Goal: Task Accomplishment & Management: Use online tool/utility

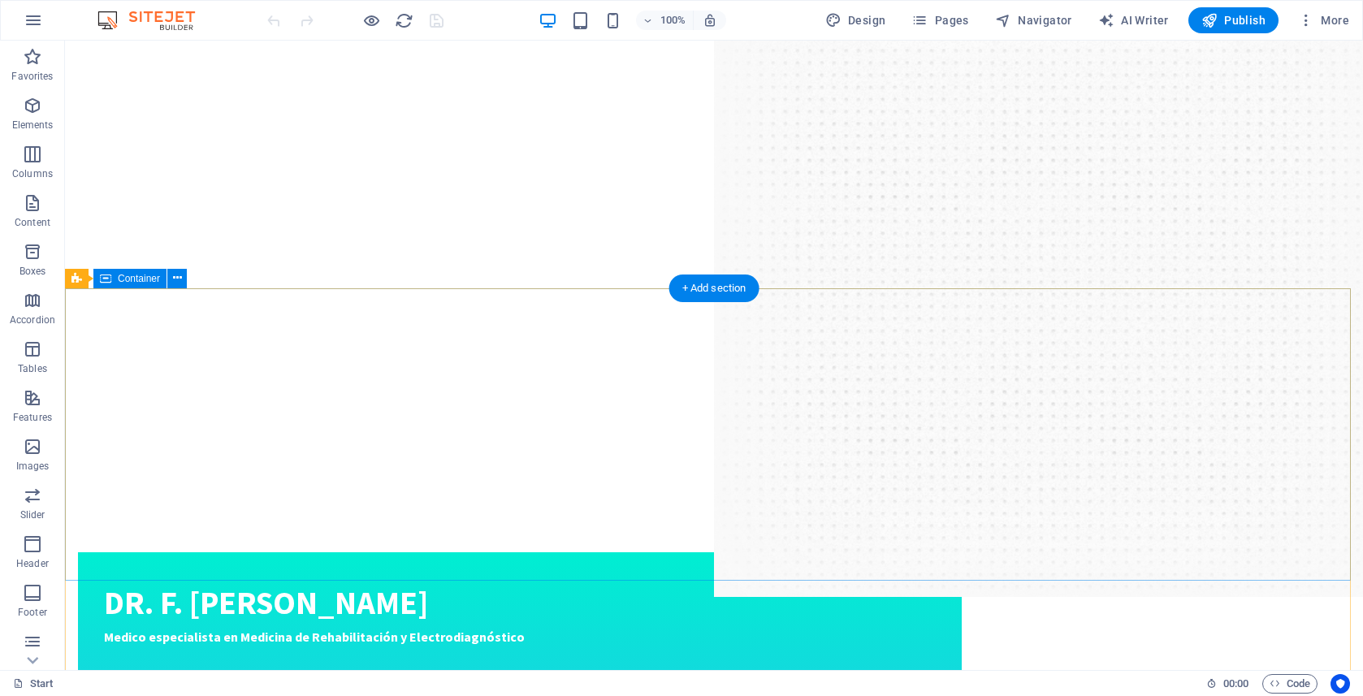
scroll to position [2480, 0]
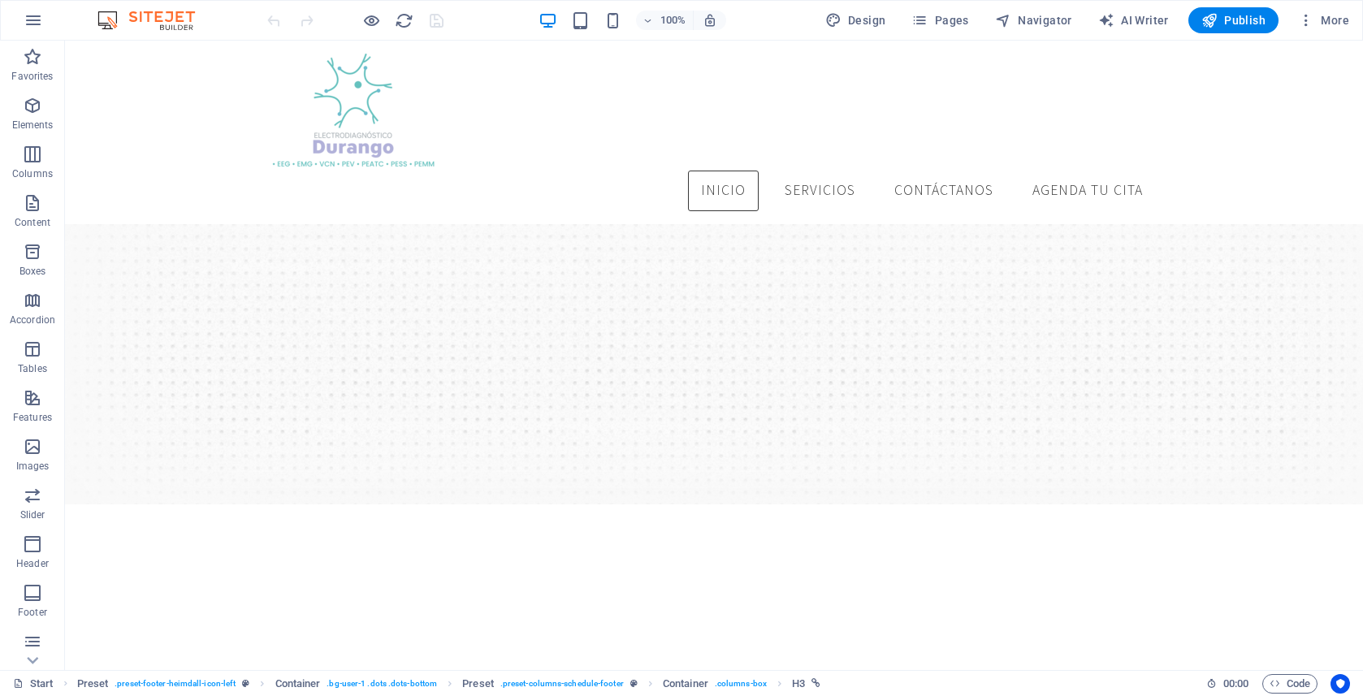
scroll to position [0, 0]
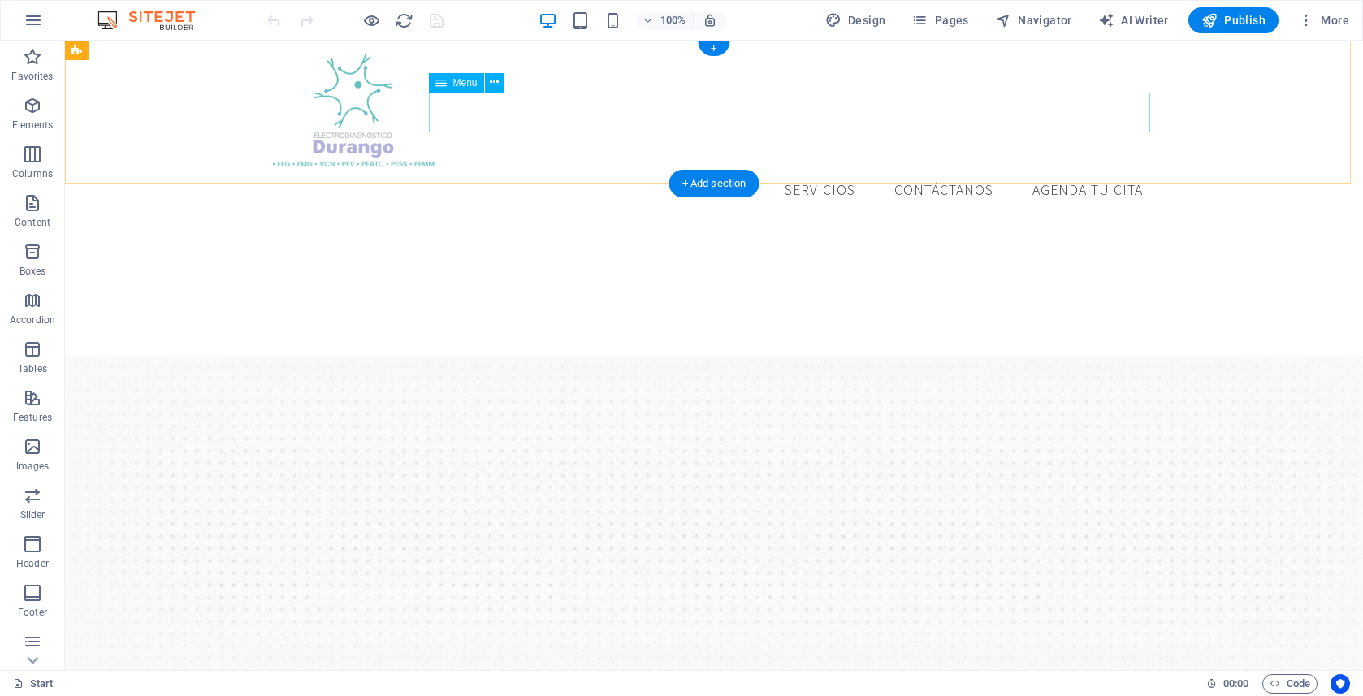
click at [817, 171] on nav "Inicio Servicios Contáctanos Agenda tu cita" at bounding box center [714, 191] width 884 height 41
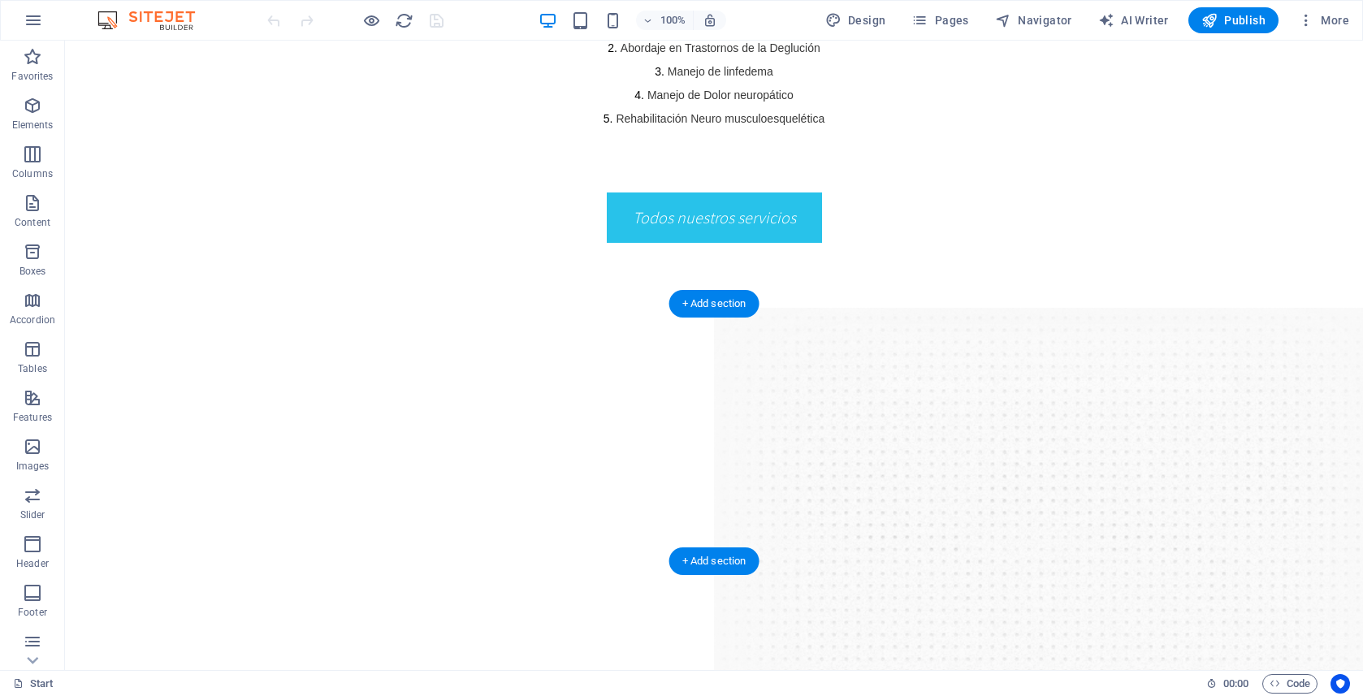
scroll to position [1911, 0]
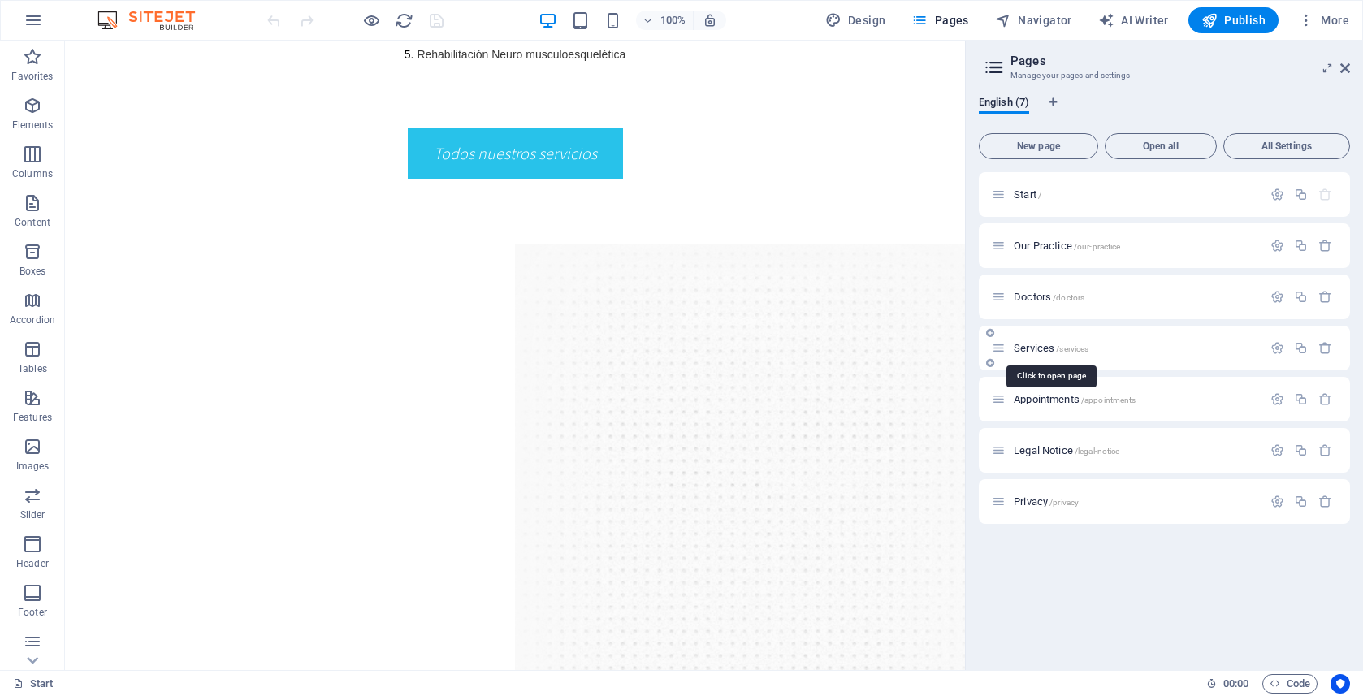
click at [1042, 352] on span "Services /services" at bounding box center [1051, 348] width 75 height 12
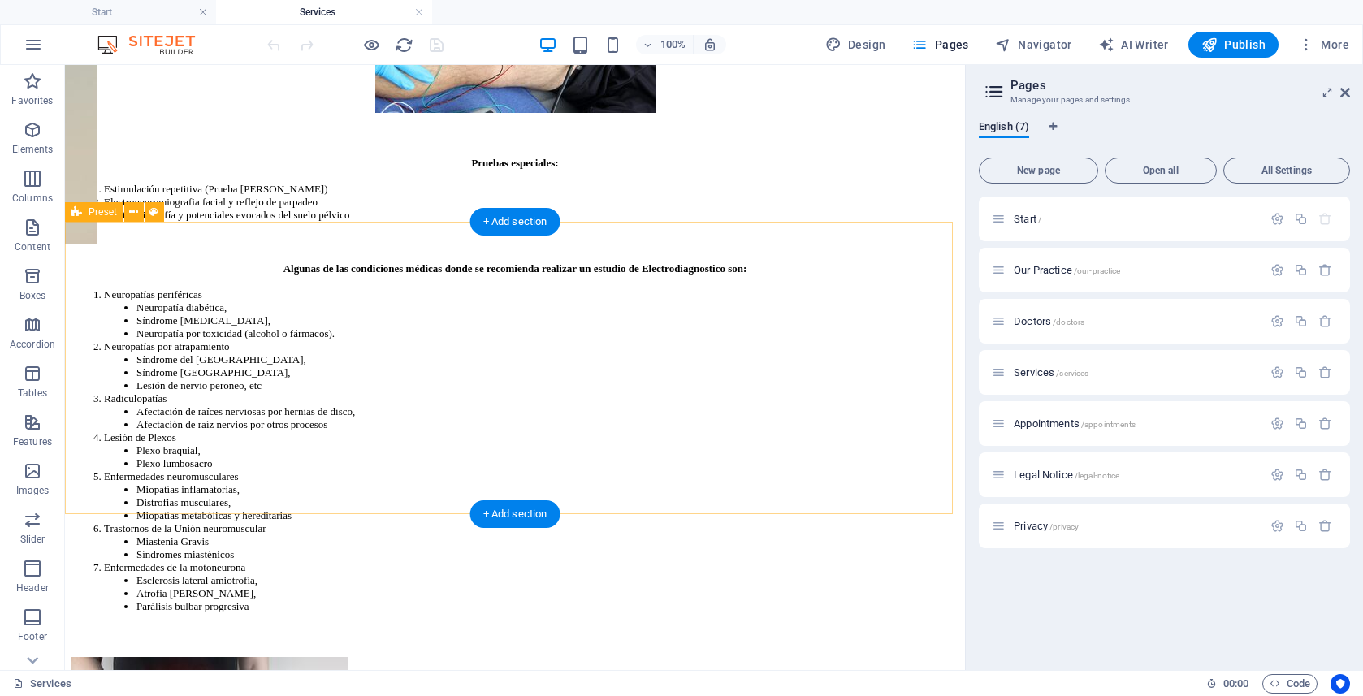
scroll to position [2359, 0]
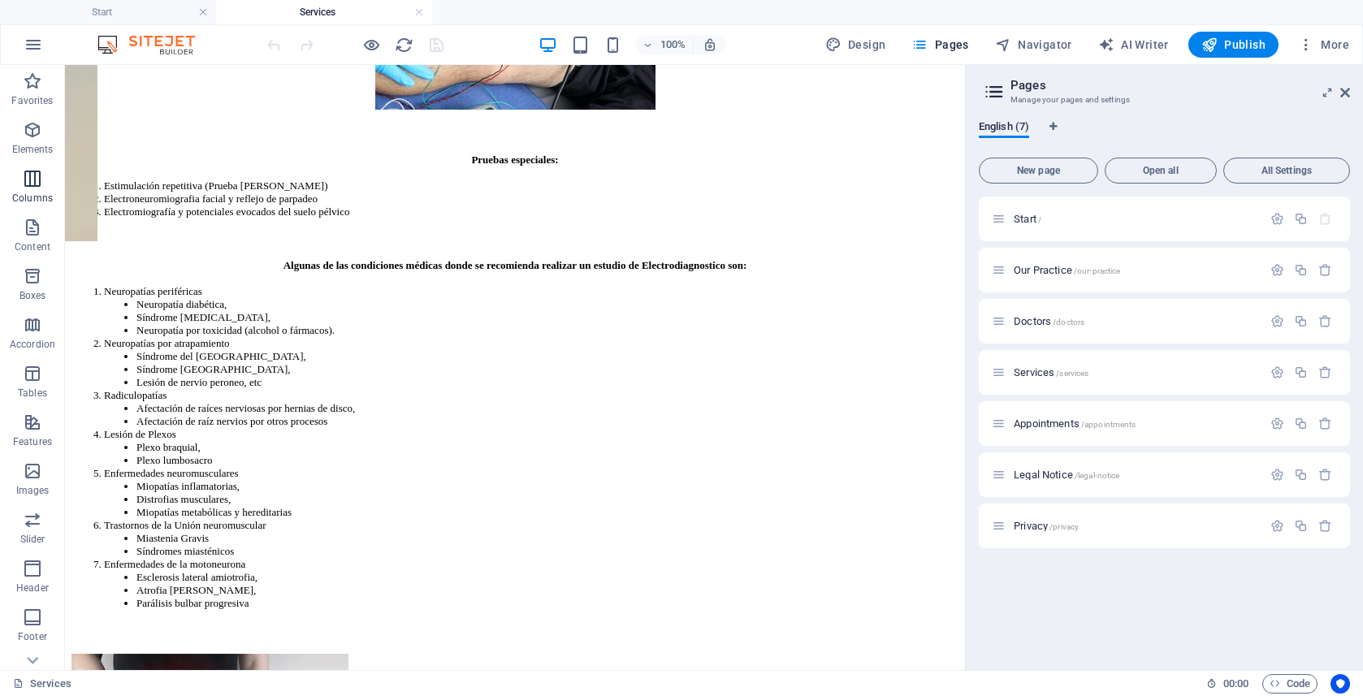
click at [35, 181] on icon "button" at bounding box center [32, 178] width 19 height 19
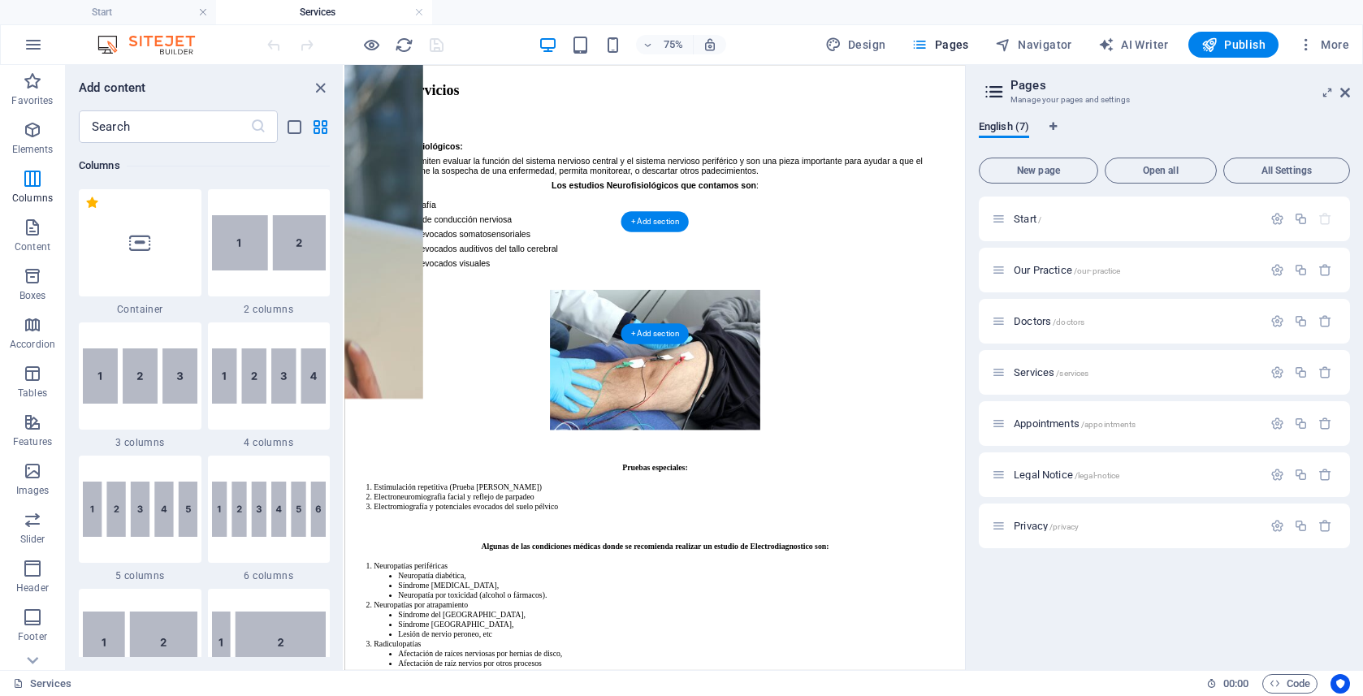
scroll to position [1921, 0]
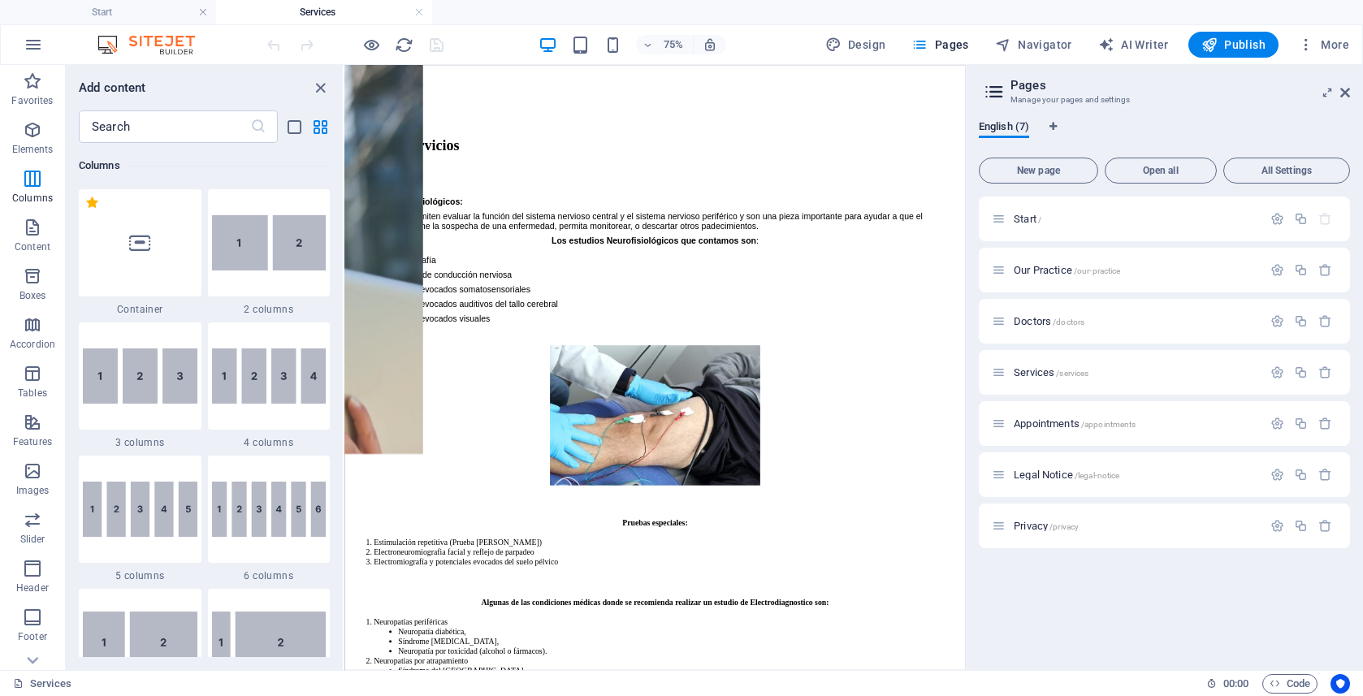
click at [322, 88] on icon "close panel" at bounding box center [320, 88] width 19 height 19
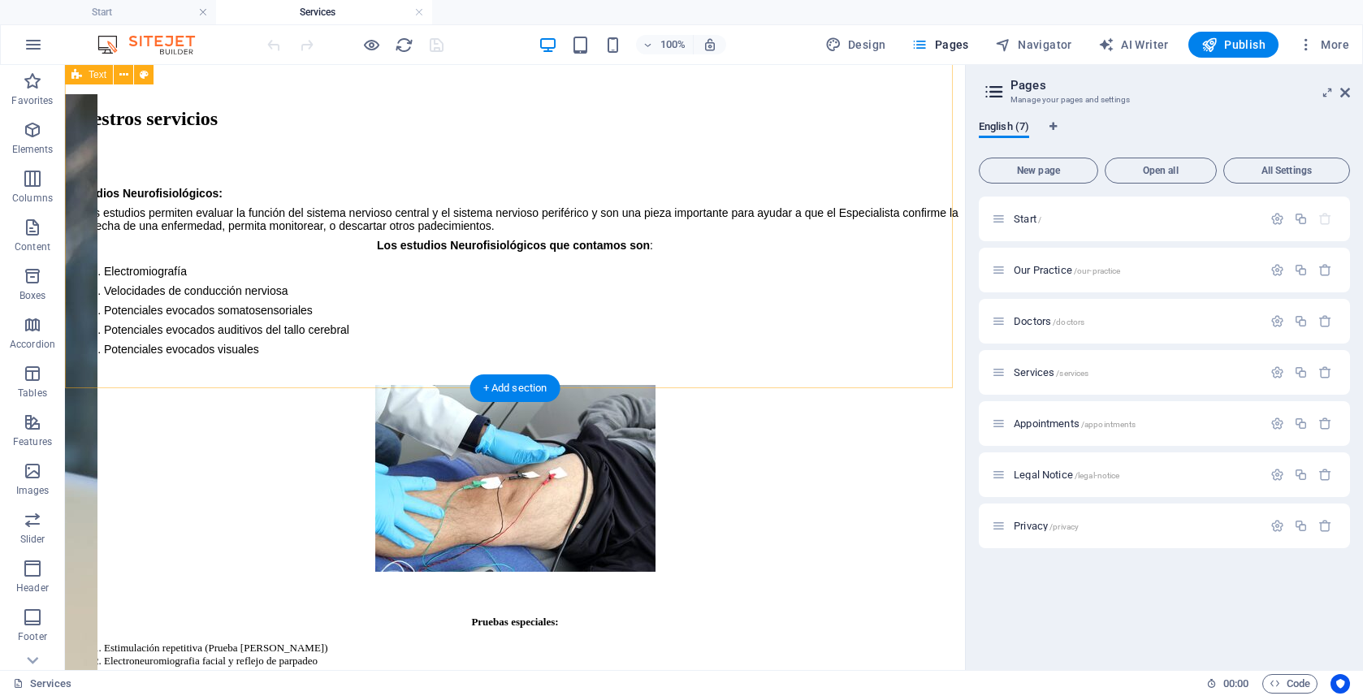
scroll to position [1931, 0]
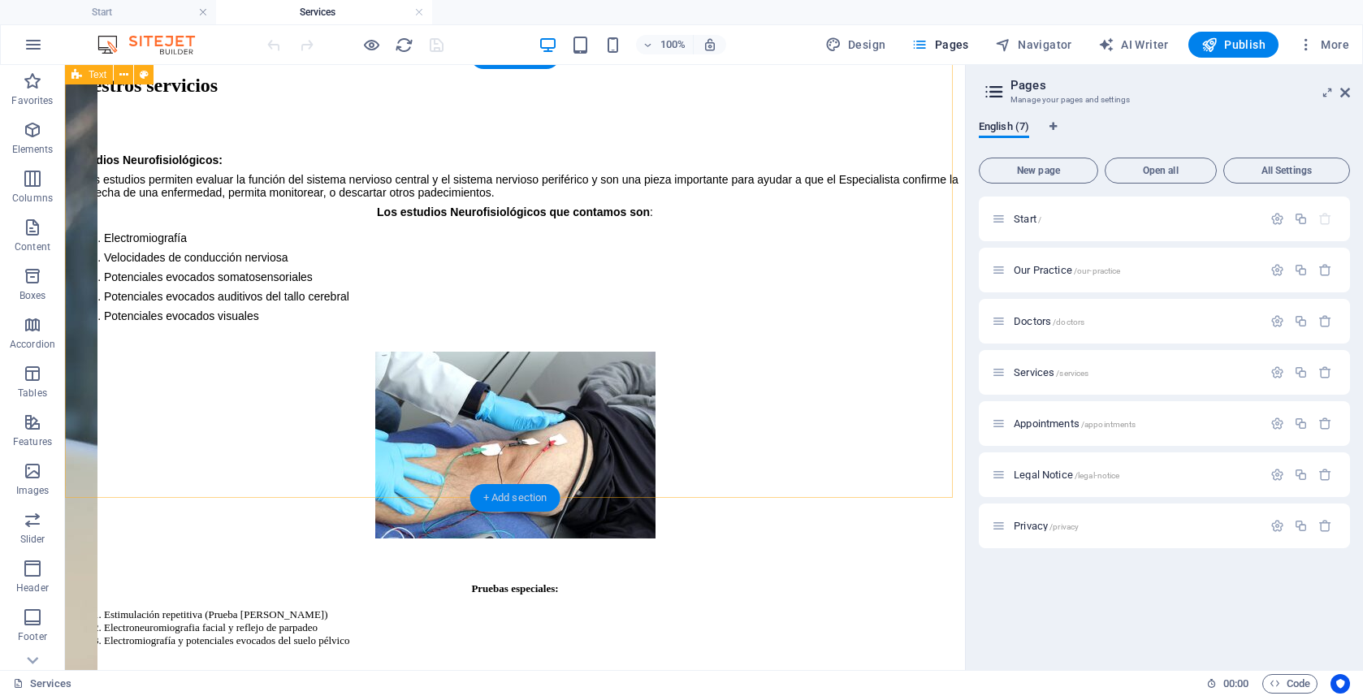
click at [528, 489] on div "+ Add section" at bounding box center [515, 498] width 90 height 28
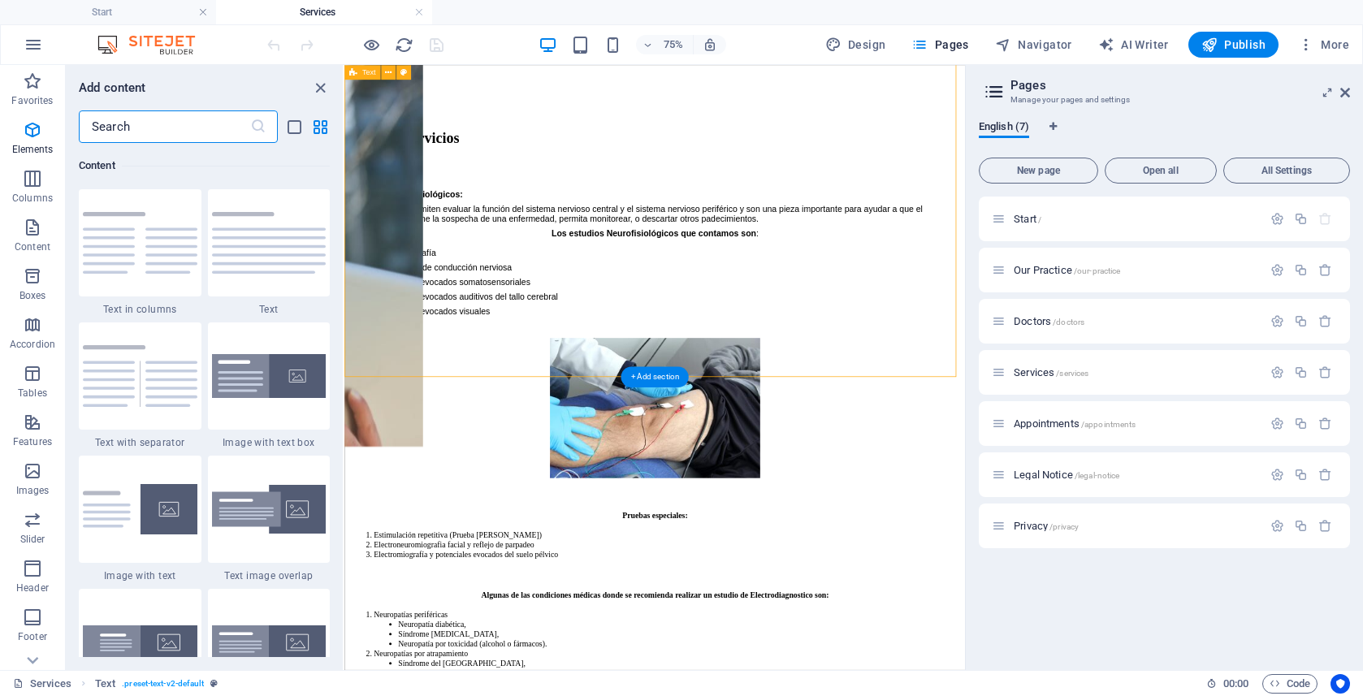
scroll to position [2842, 0]
click at [32, 184] on icon "button" at bounding box center [32, 178] width 19 height 19
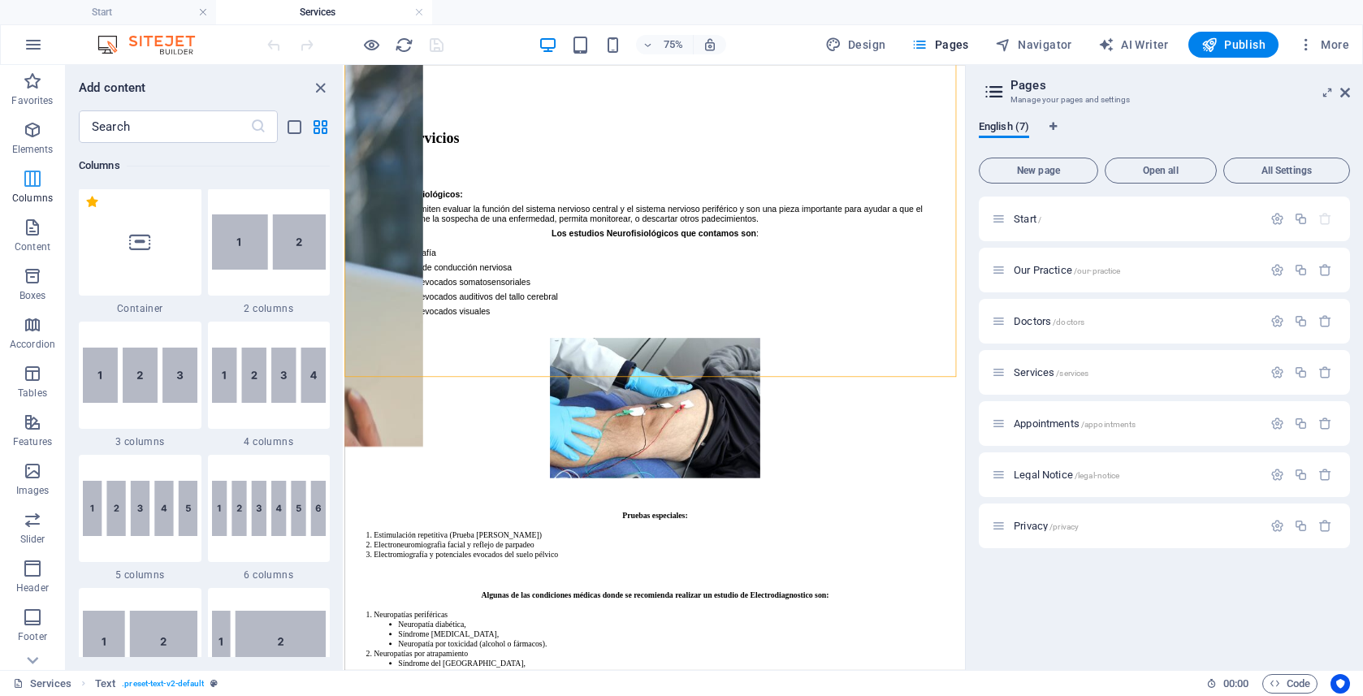
scroll to position [804, 0]
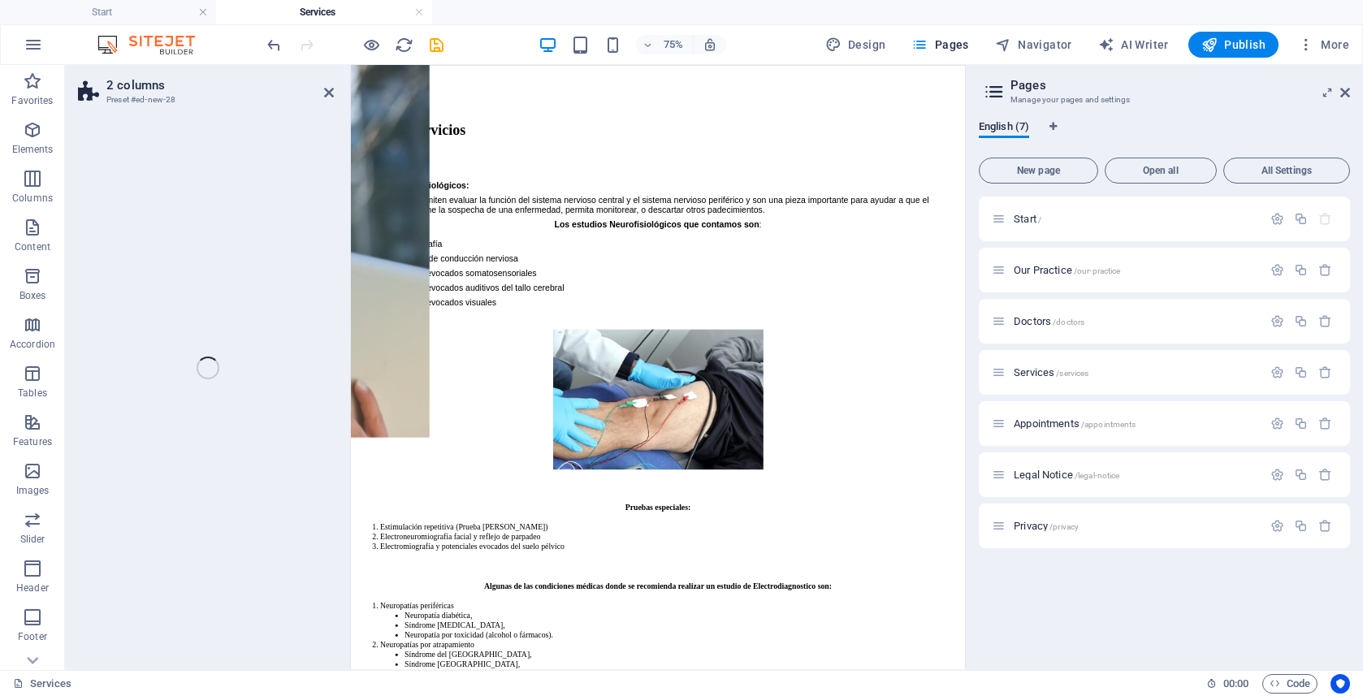
select select "rem"
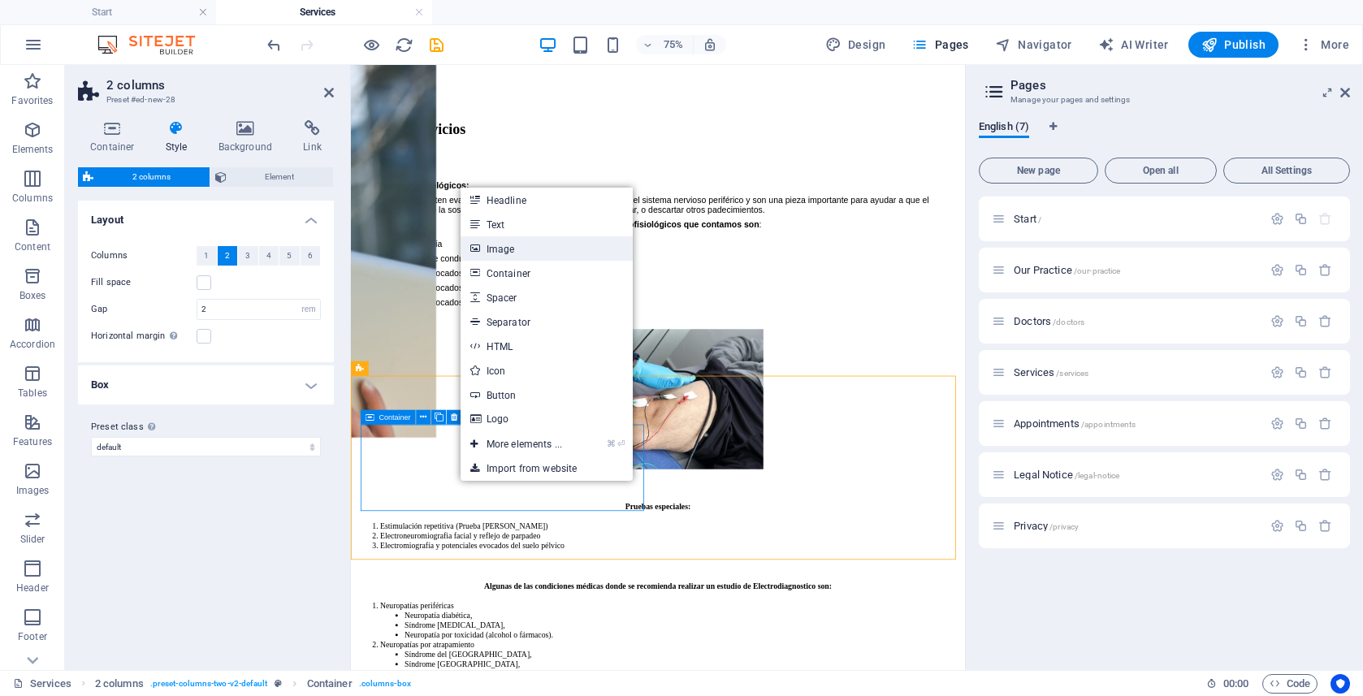
click at [524, 249] on link "Image" at bounding box center [547, 248] width 172 height 24
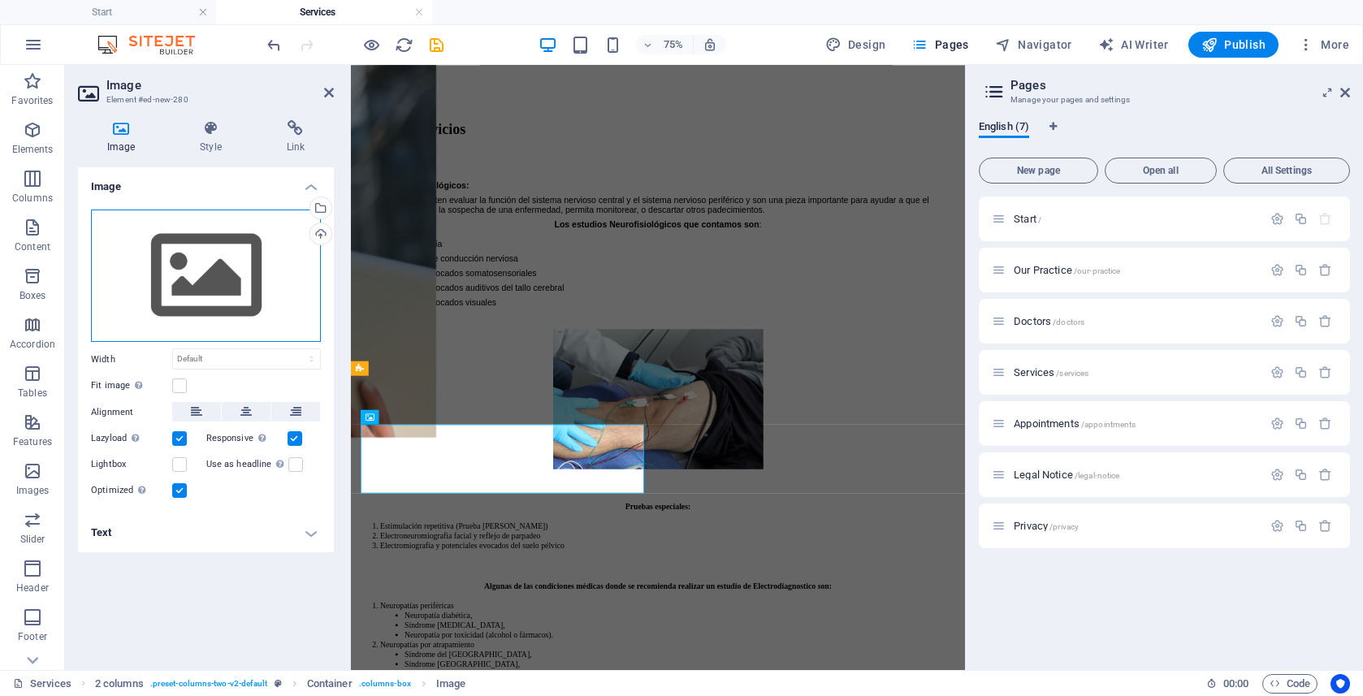
click at [159, 304] on div "Drag files here, click to choose files or select files from Files or our free s…" at bounding box center [206, 276] width 230 height 133
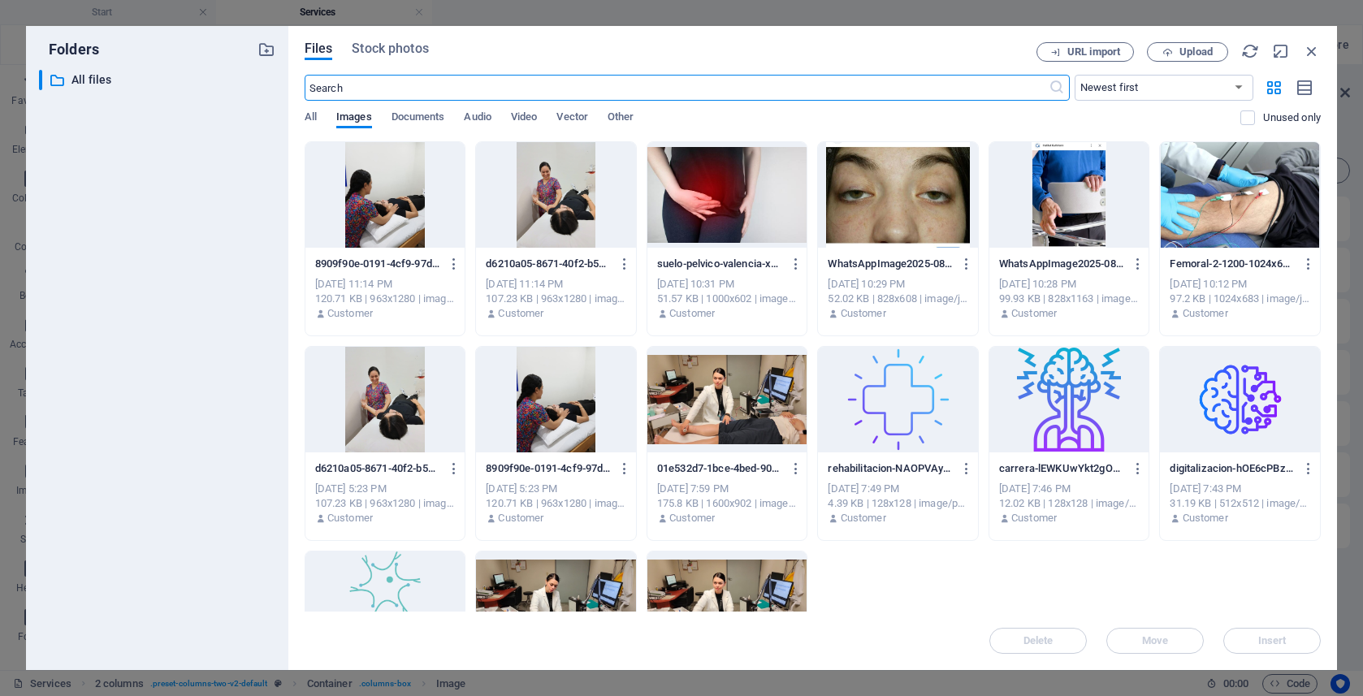
scroll to position [1680, 0]
click at [383, 204] on div at bounding box center [385, 195] width 160 height 106
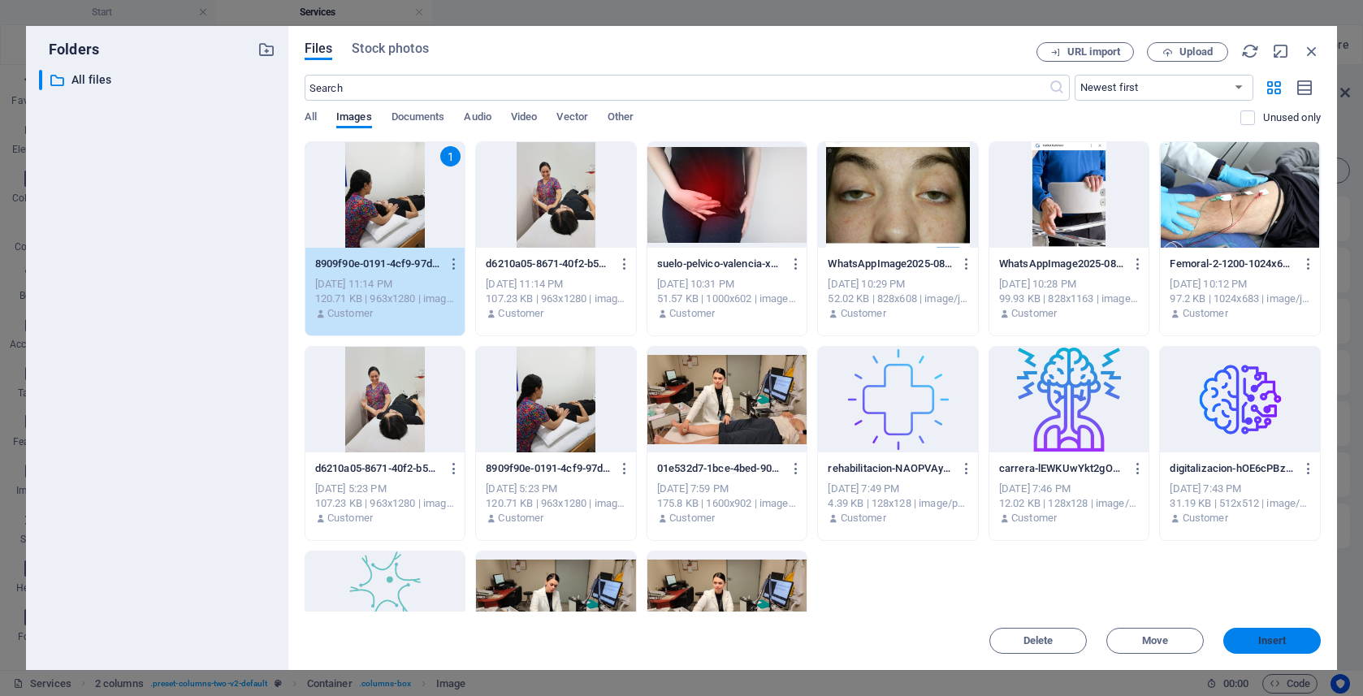
click at [1312, 634] on button "Insert" at bounding box center [1271, 641] width 97 height 26
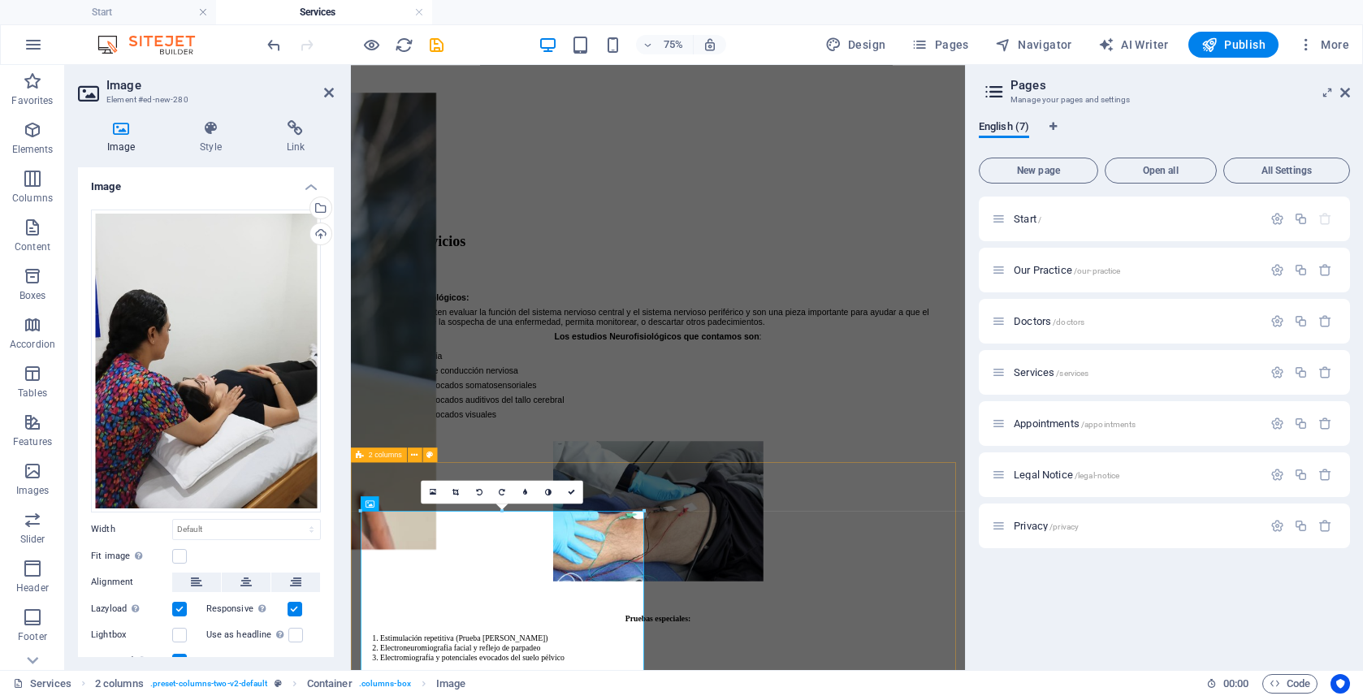
scroll to position [2079, 0]
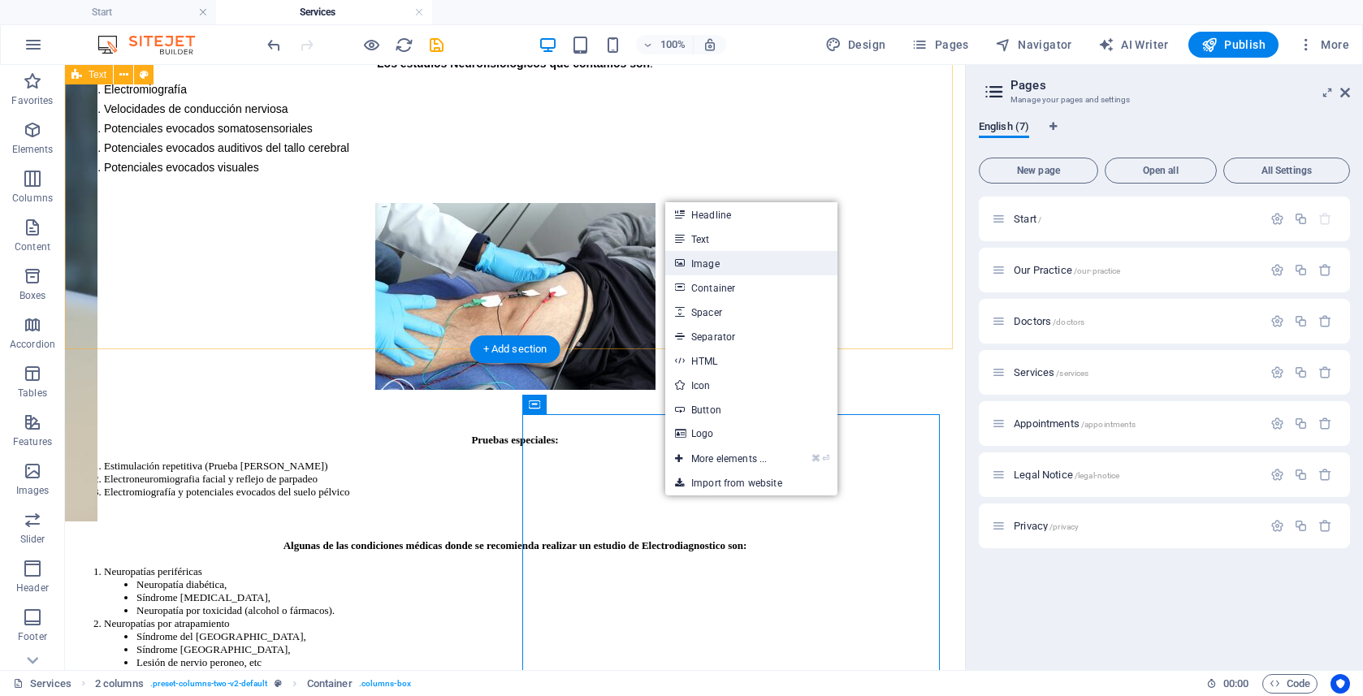
click at [751, 269] on link "Image" at bounding box center [751, 263] width 172 height 24
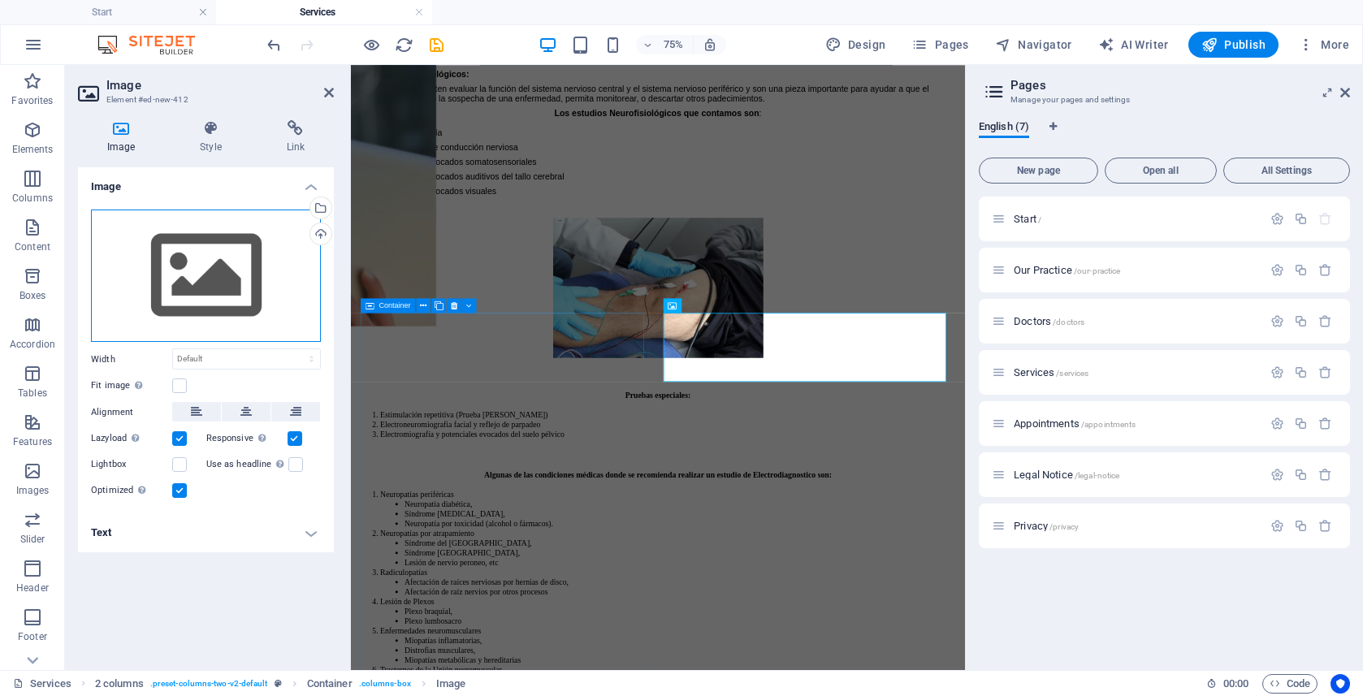
click at [299, 277] on div "Drag files here, click to choose files or select files from Files or our free s…" at bounding box center [206, 276] width 230 height 133
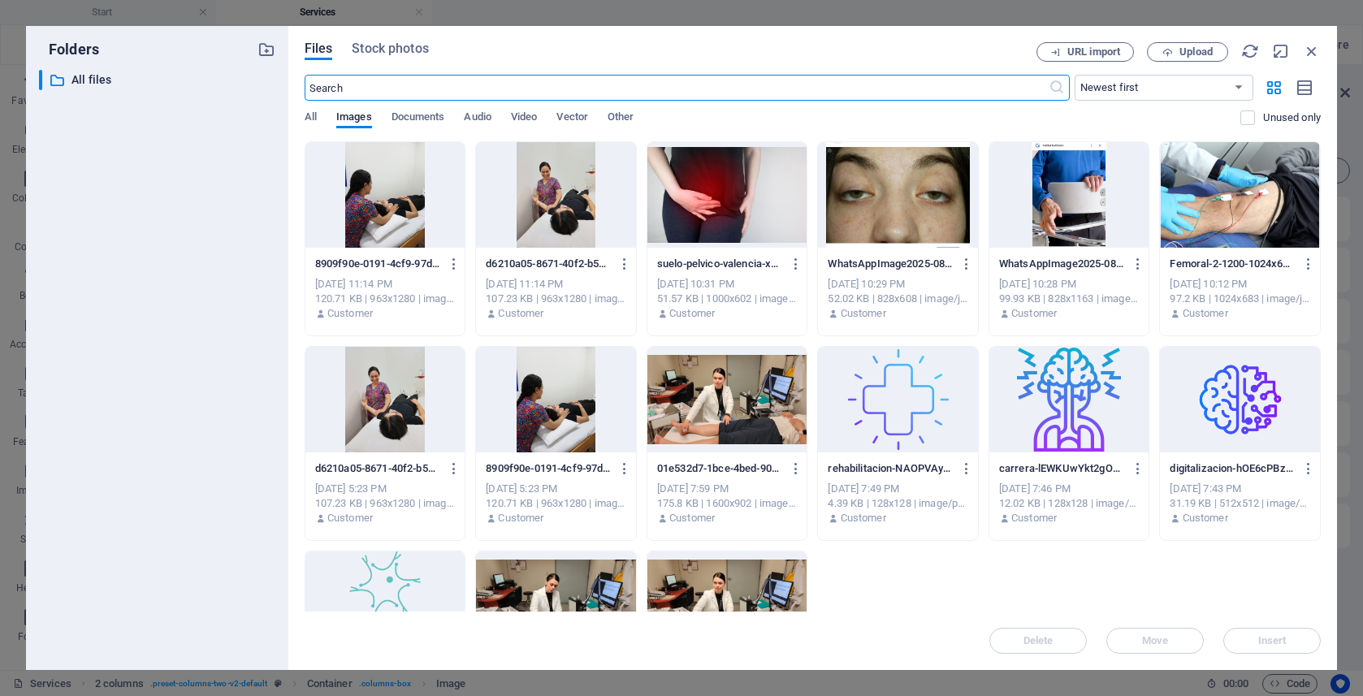
click at [554, 197] on div at bounding box center [556, 195] width 160 height 106
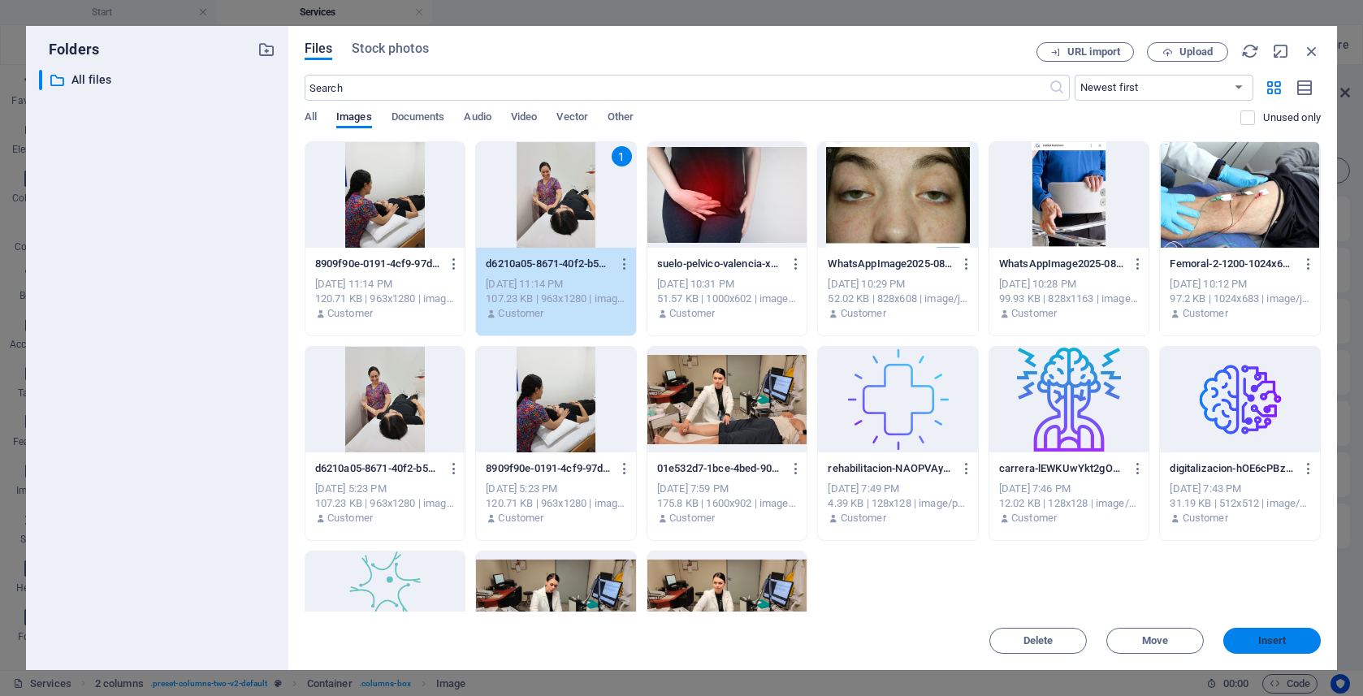
click at [1239, 633] on button "Insert" at bounding box center [1271, 641] width 97 height 26
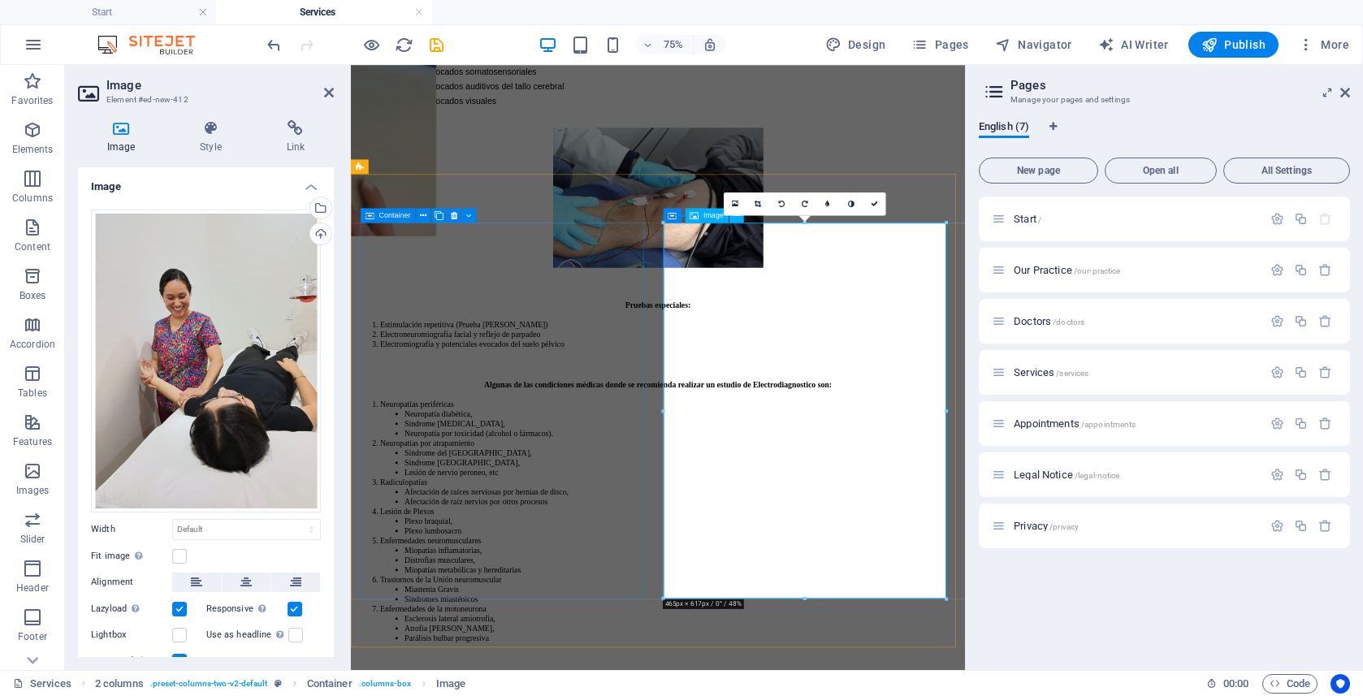
scroll to position [2203, 0]
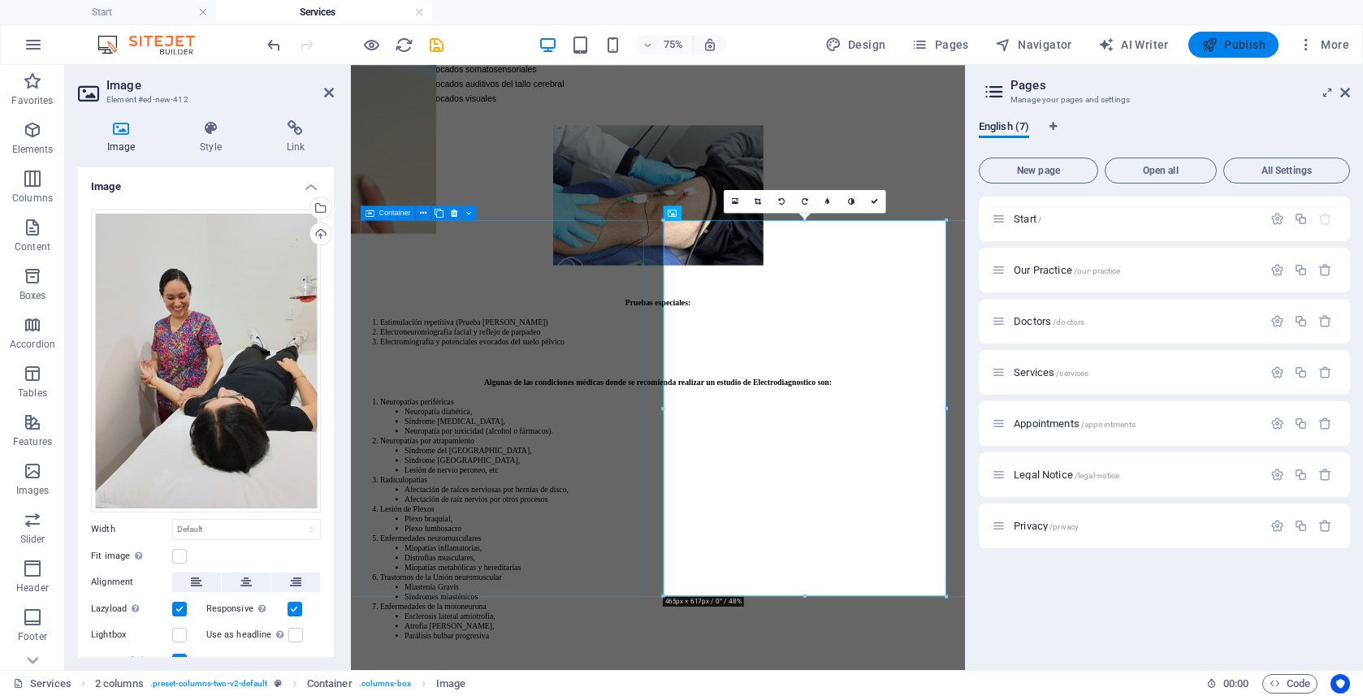
drag, startPoint x: 1238, startPoint y: 45, endPoint x: 1080, endPoint y: 0, distance: 163.8
click at [1238, 45] on span "Publish" at bounding box center [1233, 45] width 64 height 16
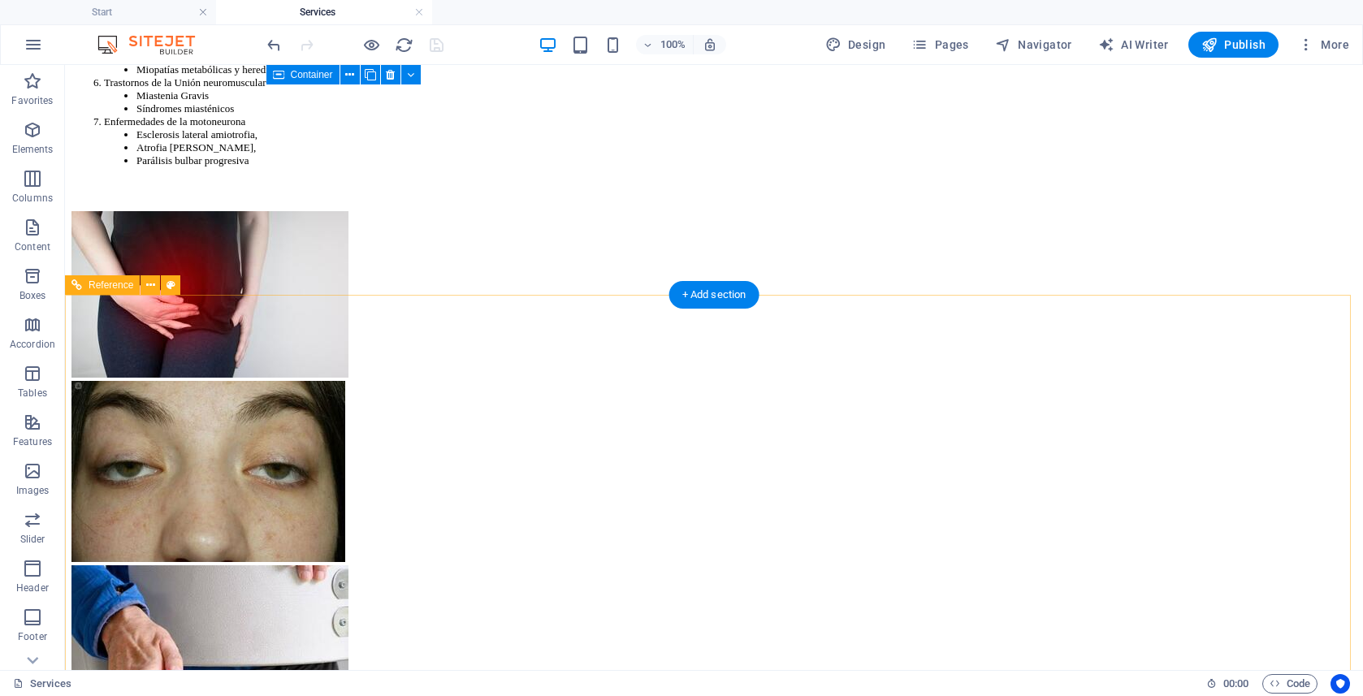
scroll to position [3666, 0]
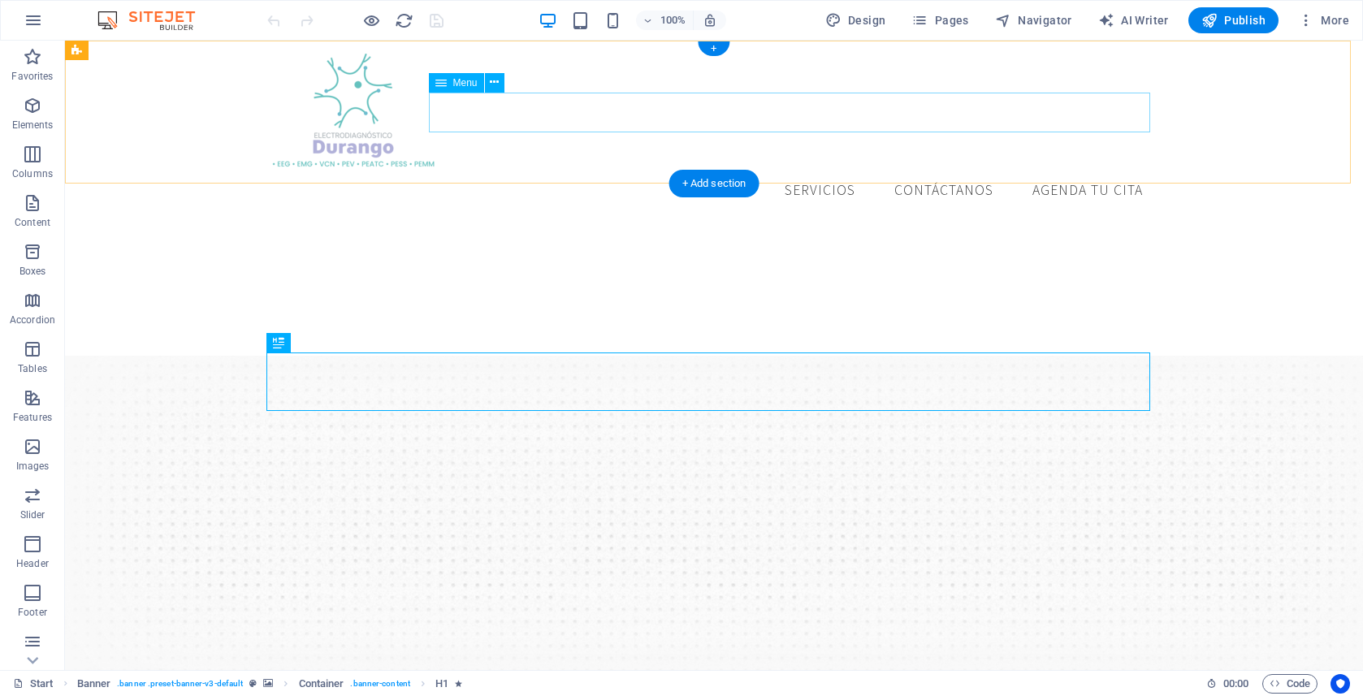
click at [920, 171] on nav "Inicio Servicios Contáctanos Agenda tu cita" at bounding box center [714, 191] width 884 height 41
click at [822, 171] on nav "Inicio Servicios Contáctanos Agenda tu cita" at bounding box center [714, 191] width 884 height 41
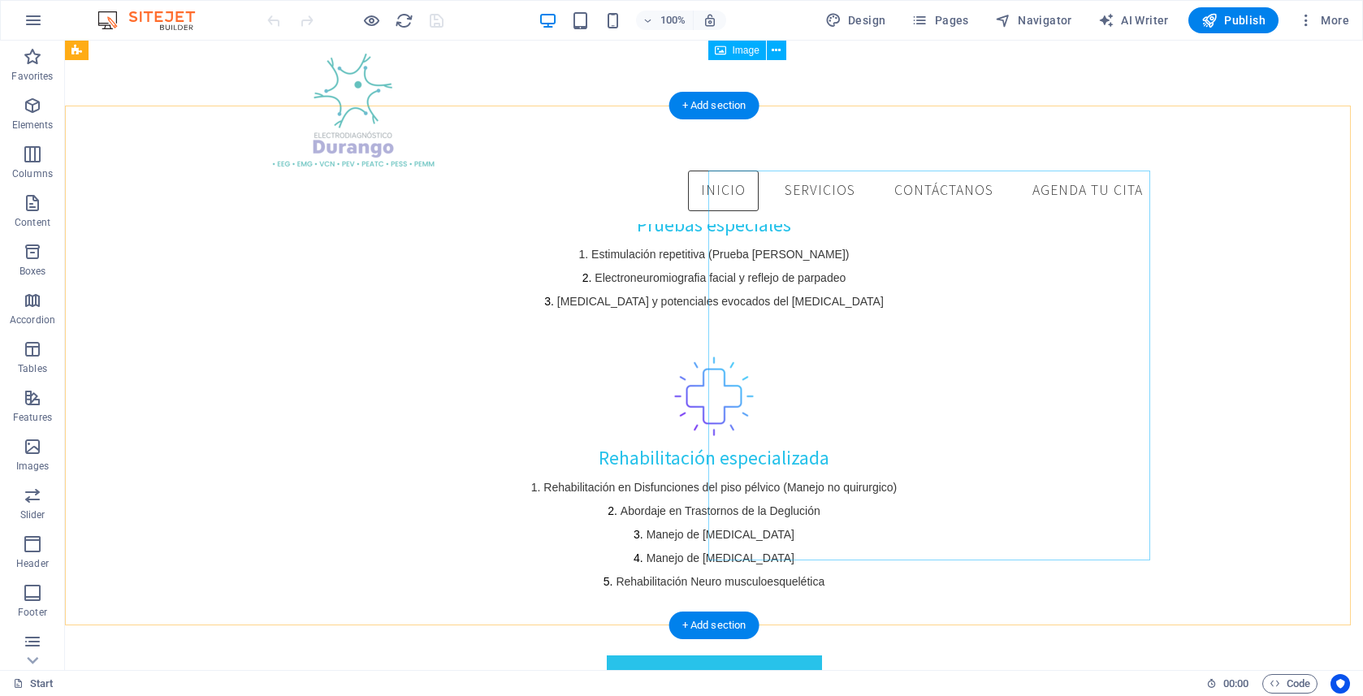
scroll to position [1162, 0]
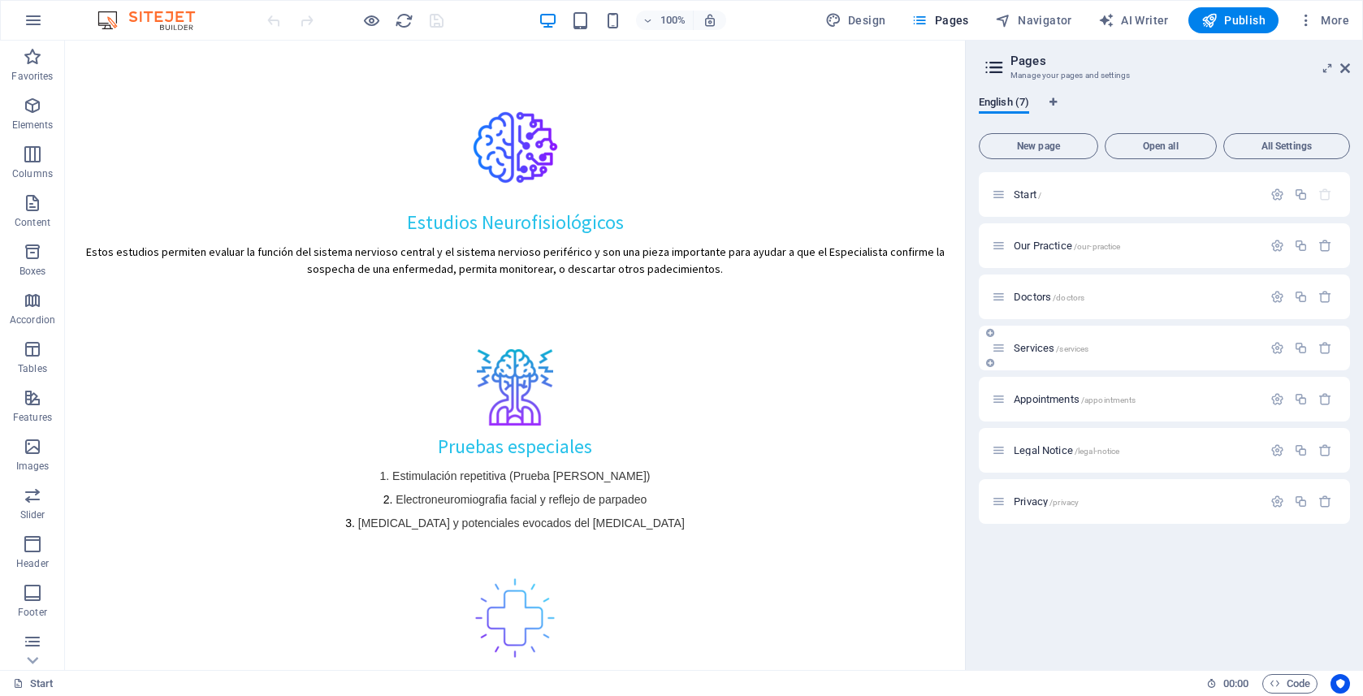
click at [1032, 360] on div "Services /services" at bounding box center [1164, 348] width 371 height 45
click at [1031, 359] on div "Services /services" at bounding box center [1164, 348] width 371 height 45
click at [1031, 344] on span "Services /services" at bounding box center [1051, 348] width 75 height 12
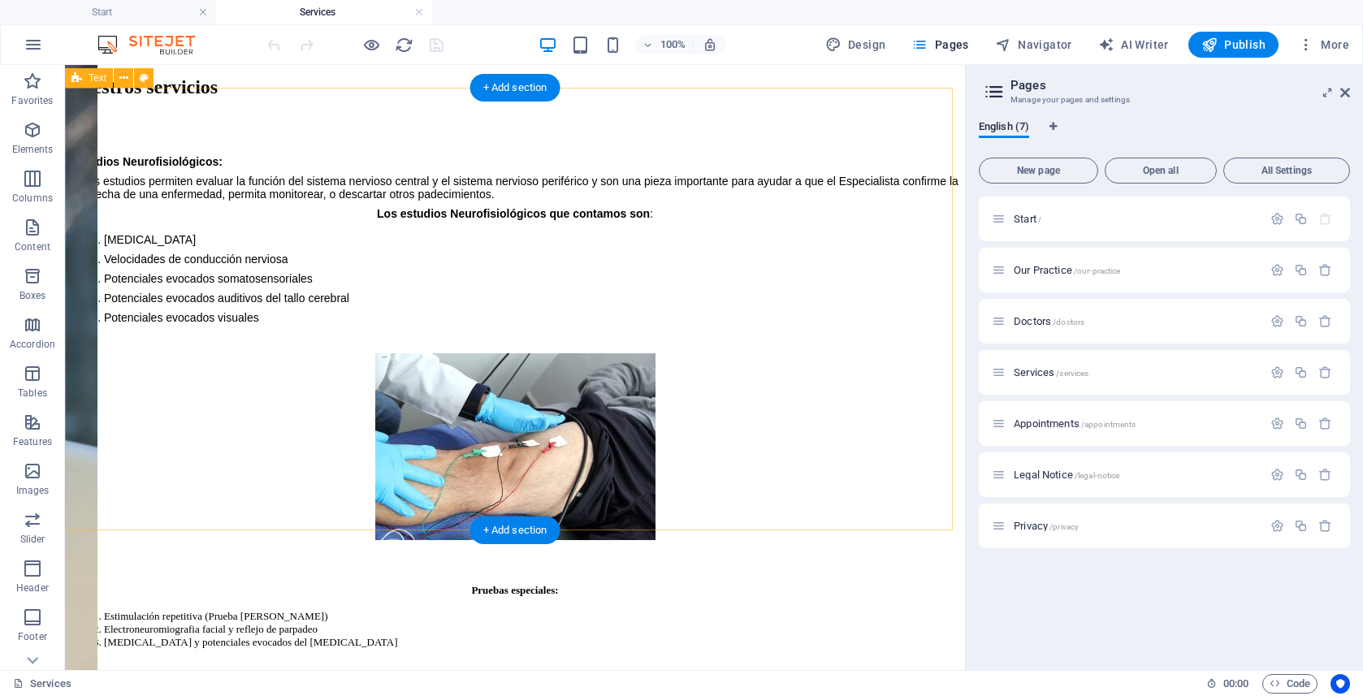
scroll to position [2186, 0]
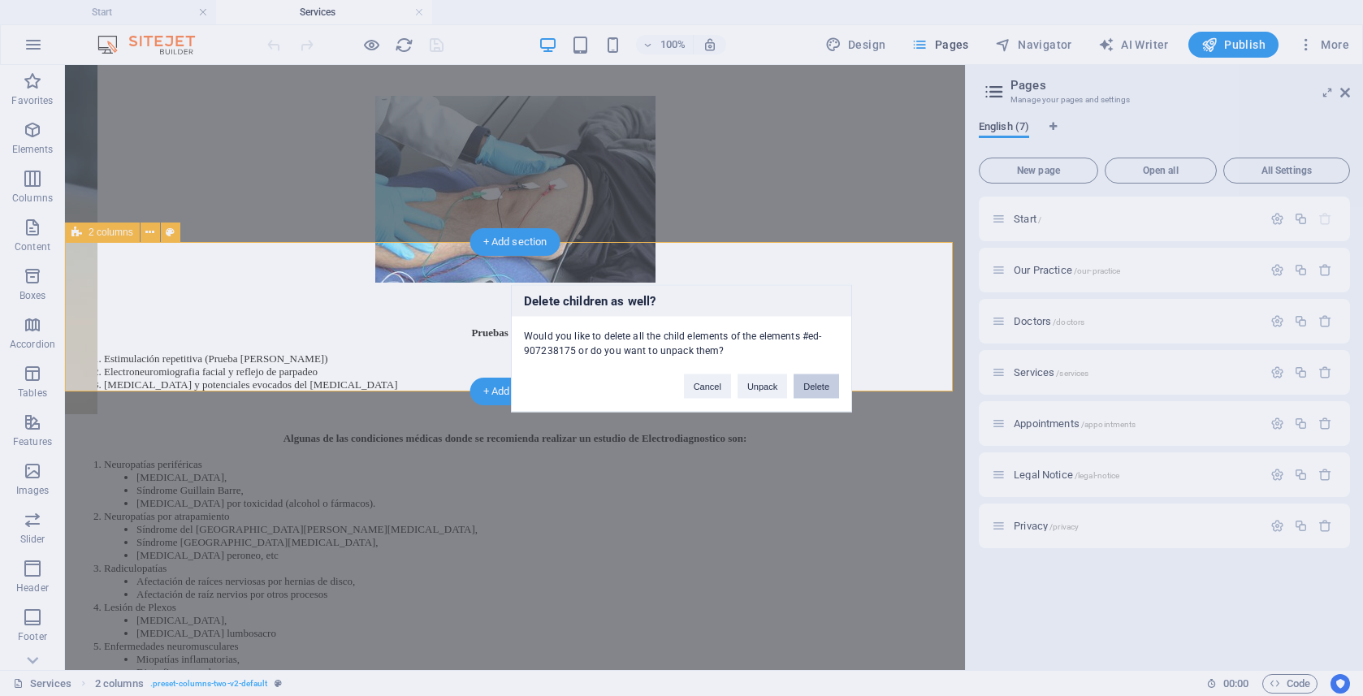
click at [821, 378] on button "Delete" at bounding box center [816, 386] width 45 height 24
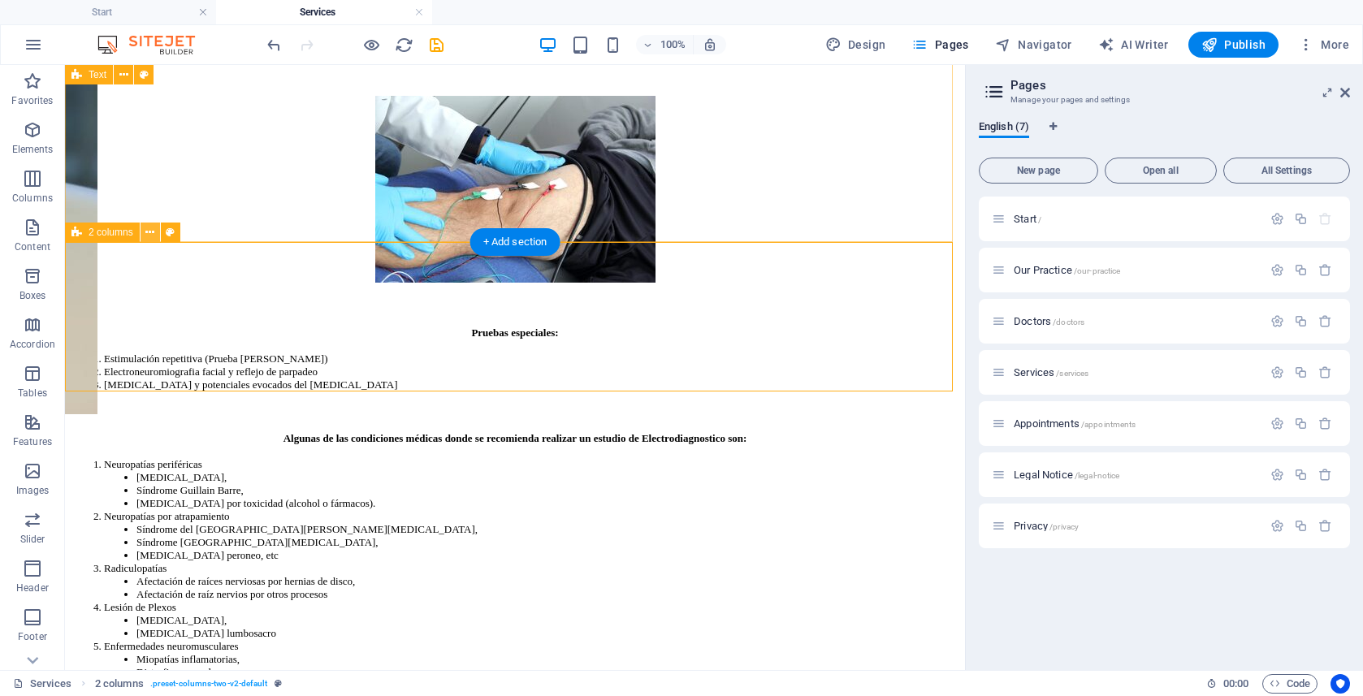
click at [145, 240] on button at bounding box center [150, 232] width 19 height 19
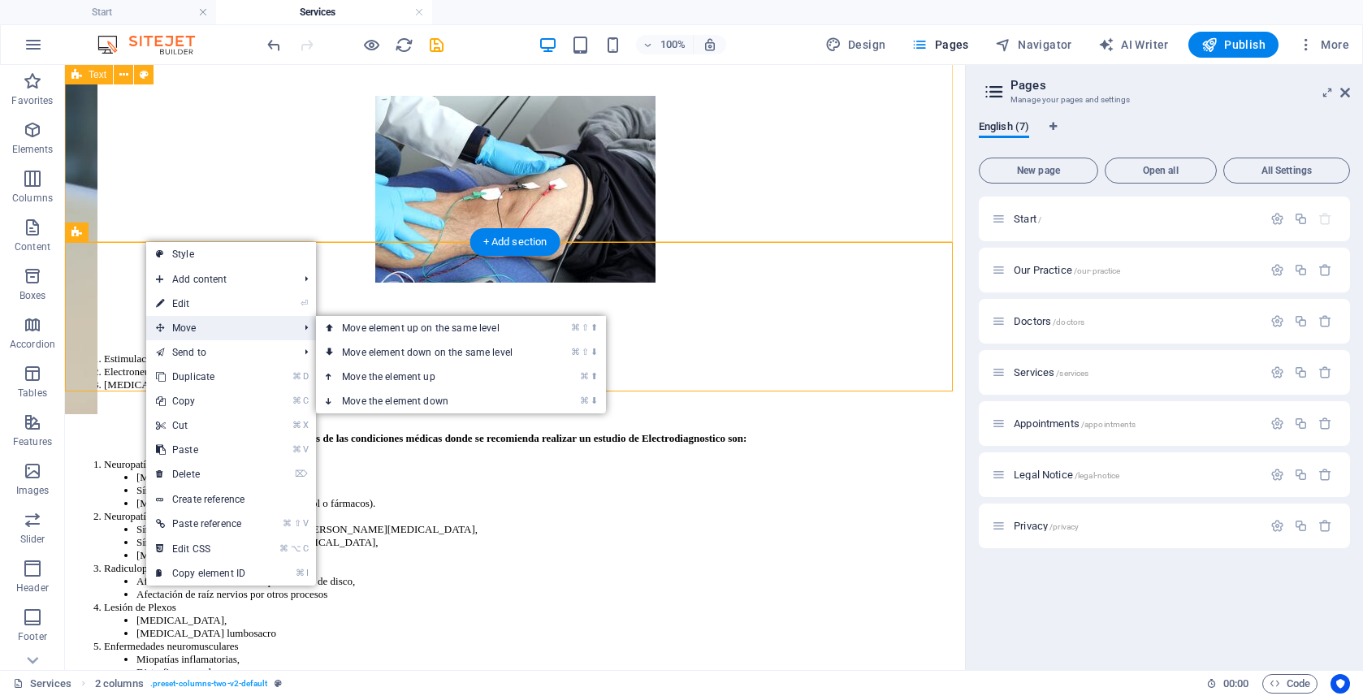
click at [253, 326] on span "Move" at bounding box center [218, 328] width 145 height 24
click at [507, 383] on link "⌘ ⬆ Move the element up" at bounding box center [430, 377] width 229 height 24
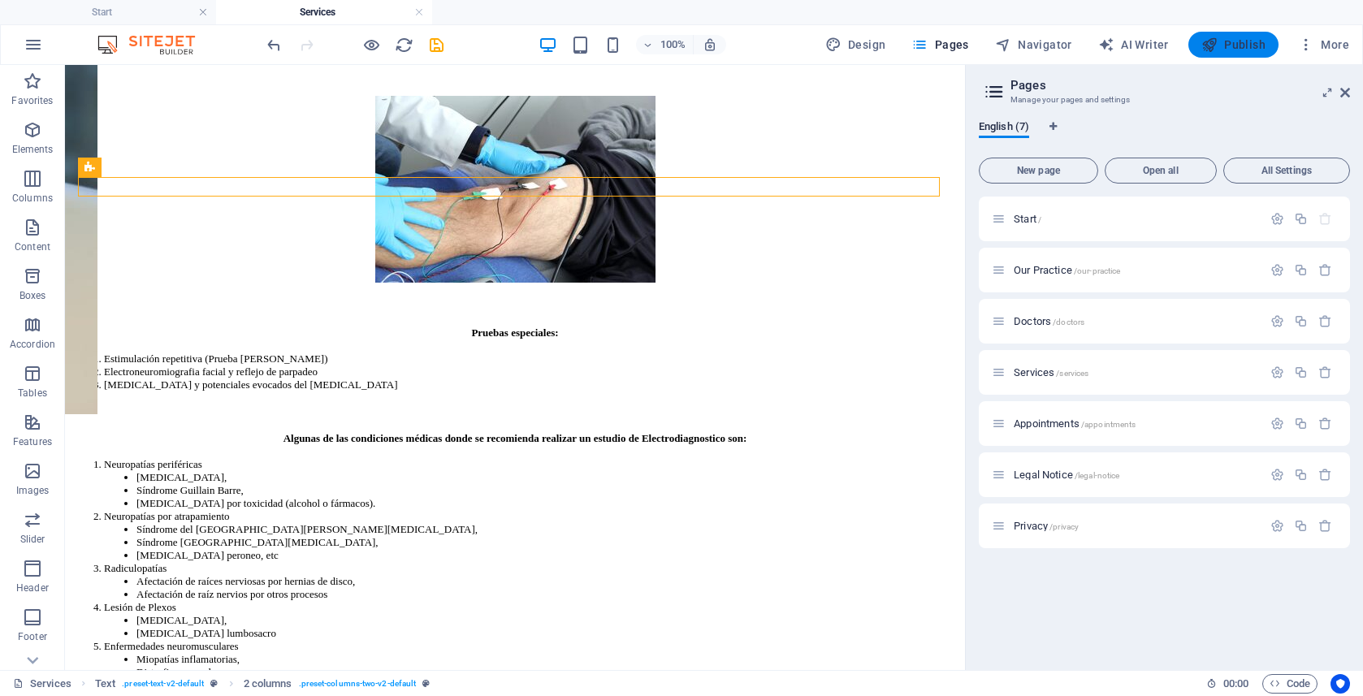
click at [1241, 49] on span "Publish" at bounding box center [1233, 45] width 64 height 16
